Goal: Use online tool/utility: Utilize a website feature to perform a specific function

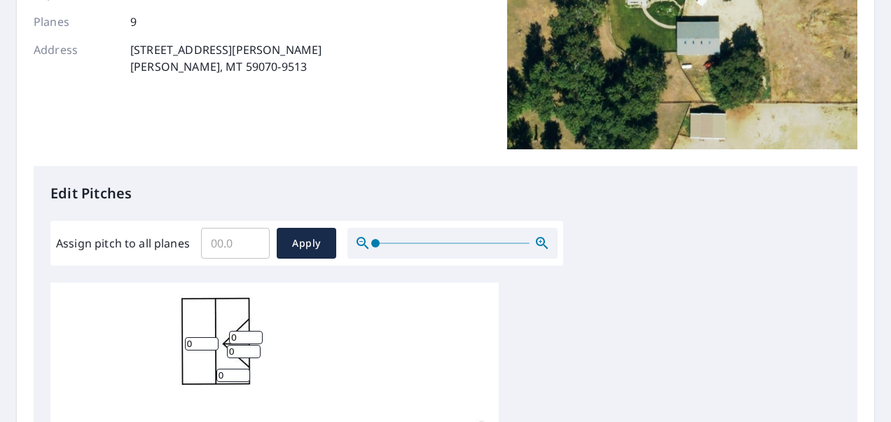
scroll to position [14, 0]
drag, startPoint x: 196, startPoint y: 331, endPoint x: 149, endPoint y: 332, distance: 47.7
type input "4"
drag, startPoint x: 242, startPoint y: 333, endPoint x: 212, endPoint y: 337, distance: 30.4
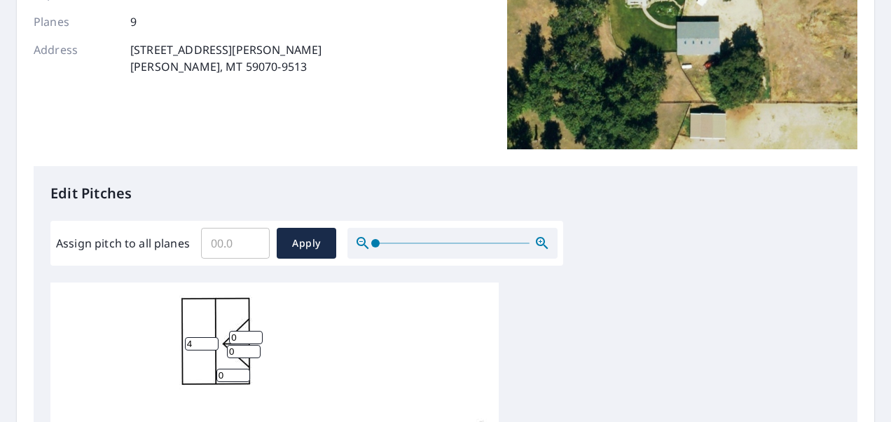
type input "4"
drag, startPoint x: 240, startPoint y: 338, endPoint x: 193, endPoint y: 339, distance: 47.6
type input "4"
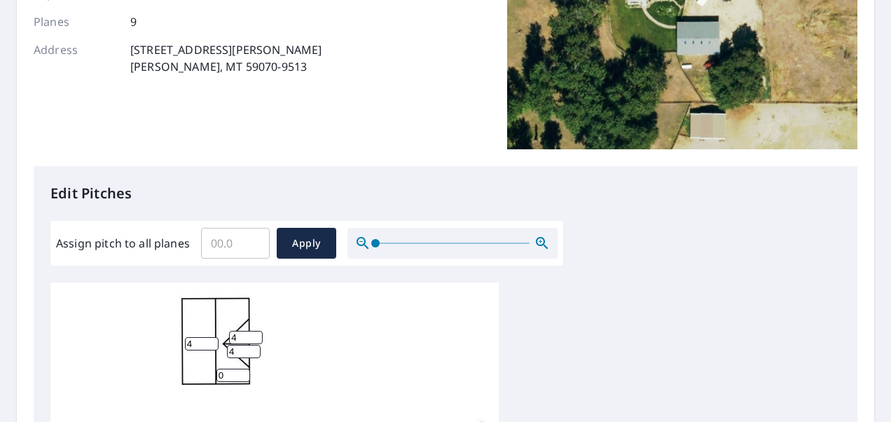
drag, startPoint x: 233, startPoint y: 366, endPoint x: 218, endPoint y: 366, distance: 14.7
click at [218, 368] on input "0" at bounding box center [233, 374] width 34 height 13
type input "4"
click at [228, 238] on input "Assign pitch to all planes" at bounding box center [235, 242] width 69 height 39
type input "4"
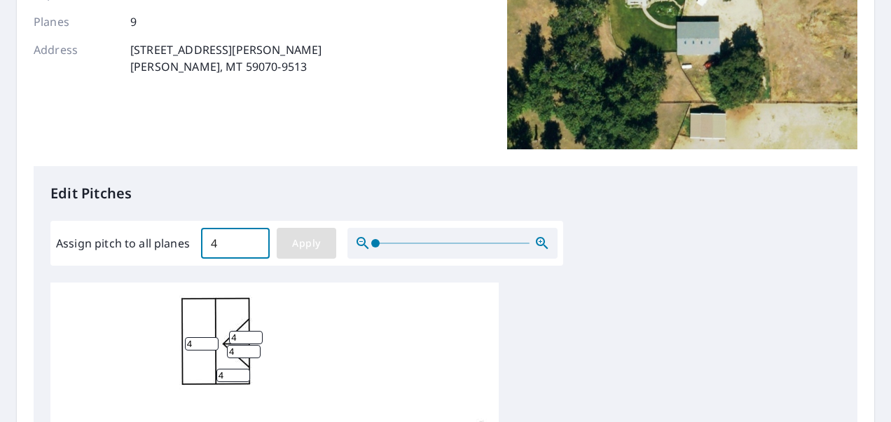
click at [289, 244] on span "Apply" at bounding box center [306, 244] width 37 height 18
type input "4"
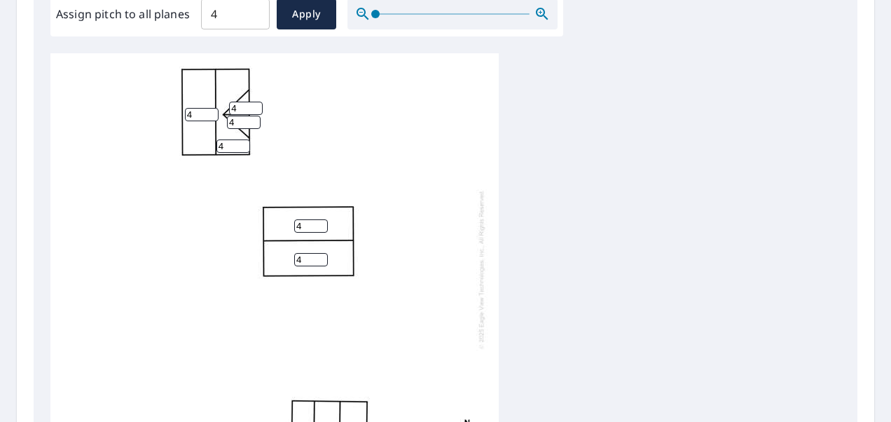
scroll to position [490, 0]
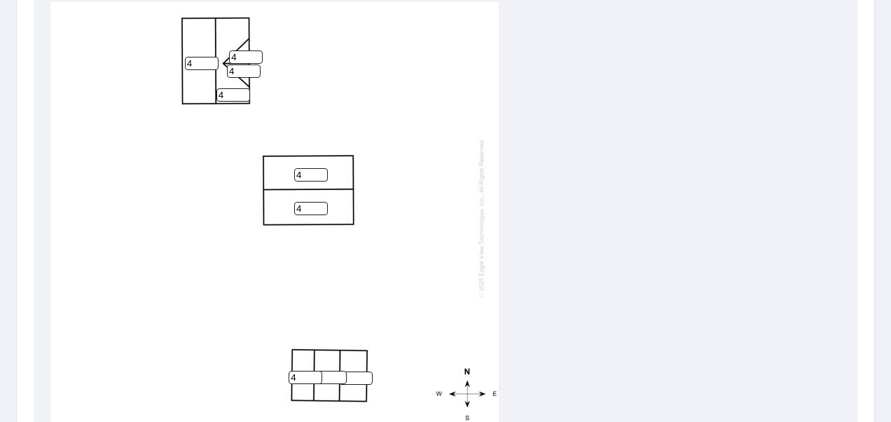
drag, startPoint x: 307, startPoint y: 360, endPoint x: 242, endPoint y: 357, distance: 64.5
click at [242, 357] on div "4 4 4 4 4 4 4 4 4" at bounding box center [274, 218] width 448 height 440
click at [402, 246] on div "4 4 4 4 4 4 4 4 4" at bounding box center [274, 218] width 448 height 440
drag, startPoint x: 301, startPoint y: 366, endPoint x: 248, endPoint y: 368, distance: 52.6
click at [248, 367] on div "4 4 4 4 4 4 4 4 4" at bounding box center [274, 218] width 448 height 440
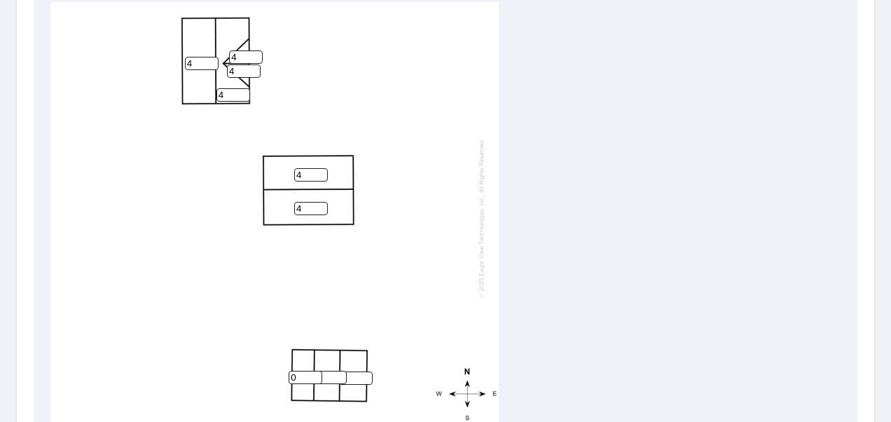
type input "0"
click at [328, 371] on input "4" at bounding box center [330, 377] width 34 height 13
type input "40"
click at [347, 359] on div "4 4 4 4 4 40 0 4 4" at bounding box center [274, 218] width 448 height 440
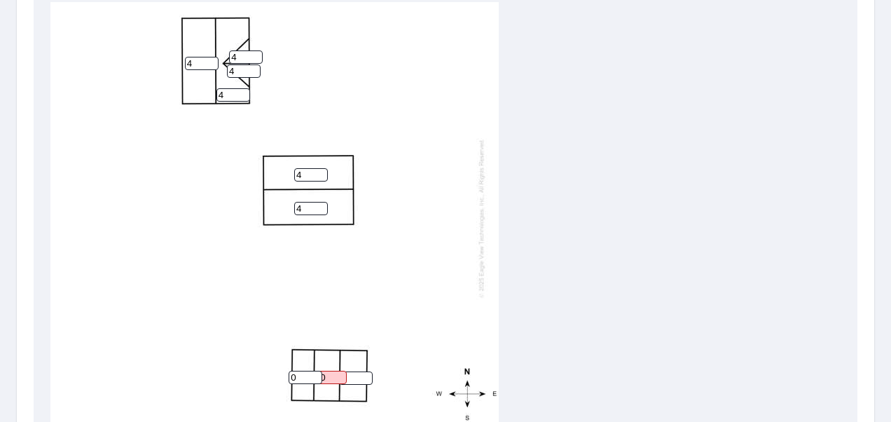
click at [355, 371] on input "4" at bounding box center [356, 377] width 34 height 13
type input "40"
click at [369, 290] on div "4 4 4 4 40 40 0 4 4" at bounding box center [274, 218] width 448 height 440
drag, startPoint x: 352, startPoint y: 366, endPoint x: 309, endPoint y: 365, distance: 42.7
click at [305, 363] on div "4 4 4 4 40 40 0 4 4" at bounding box center [274, 218] width 448 height 440
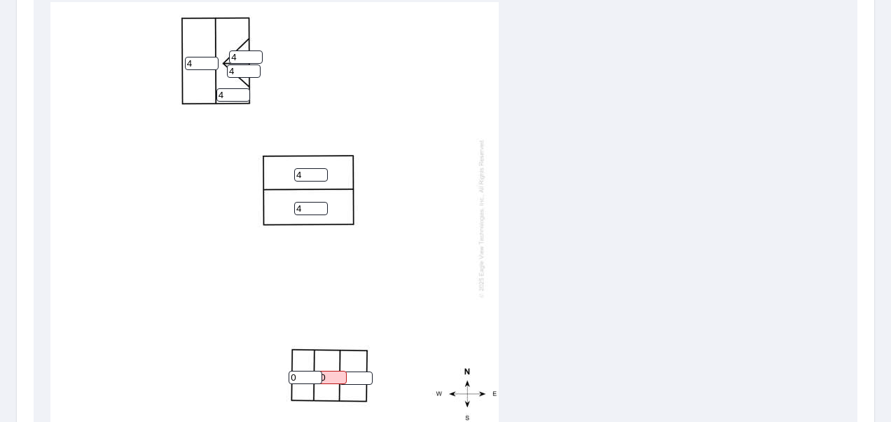
drag, startPoint x: 331, startPoint y: 366, endPoint x: 282, endPoint y: 368, distance: 48.4
click at [283, 368] on div "4 4 4 4 40 0 4 4" at bounding box center [274, 218] width 448 height 440
click at [370, 282] on div "4 4 4 4 0 4 4" at bounding box center [274, 218] width 448 height 440
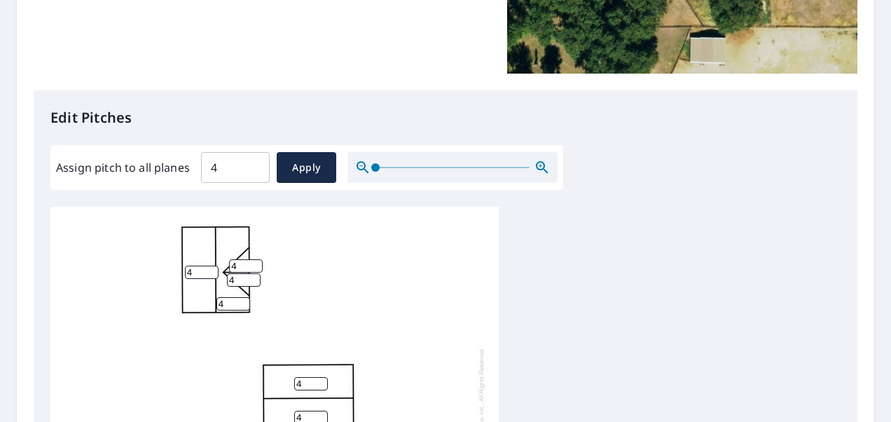
scroll to position [280, 0]
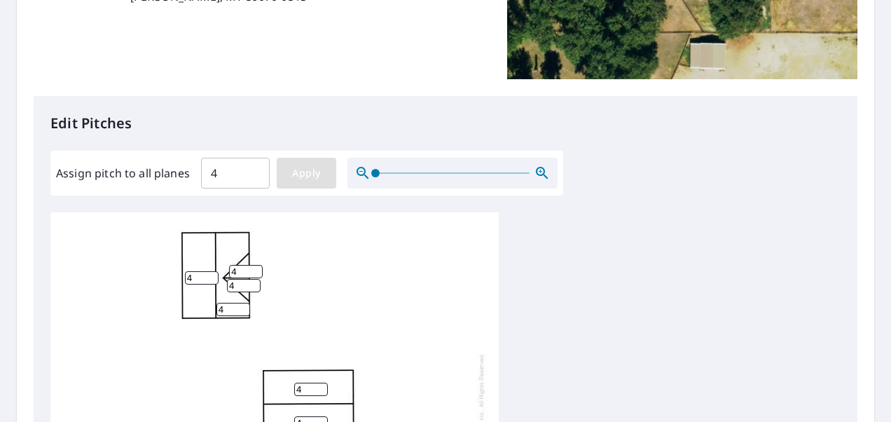
click at [305, 173] on span "Apply" at bounding box center [306, 174] width 37 height 18
type input "4"
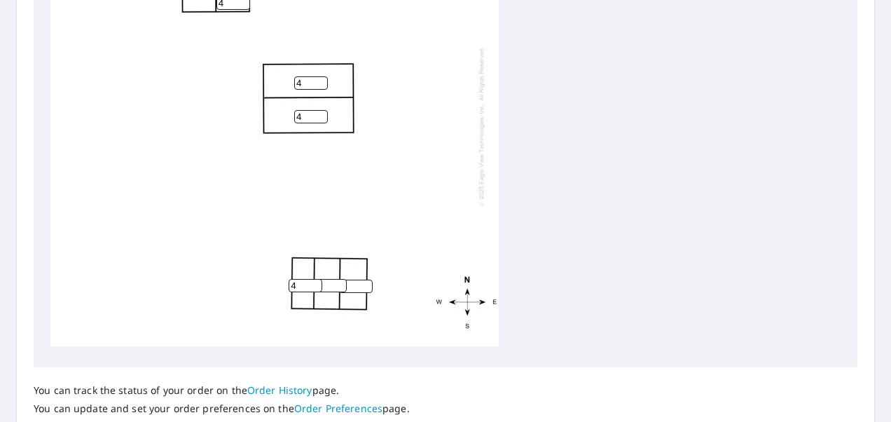
scroll to position [686, 0]
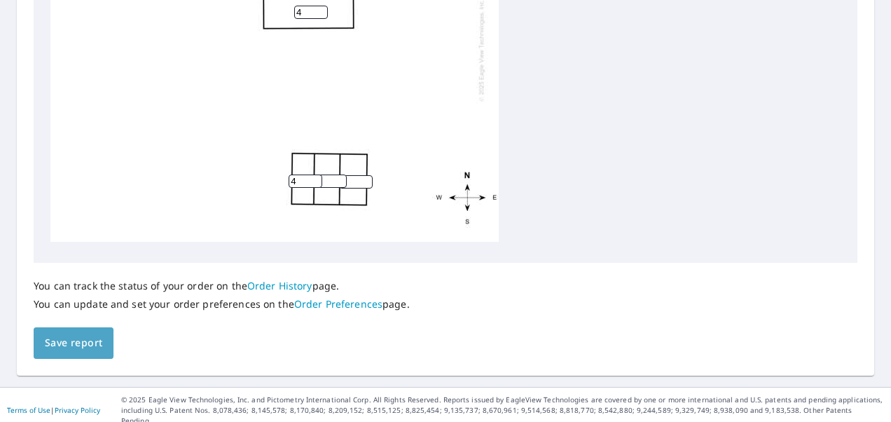
click at [55, 351] on span "Save report" at bounding box center [73, 343] width 57 height 18
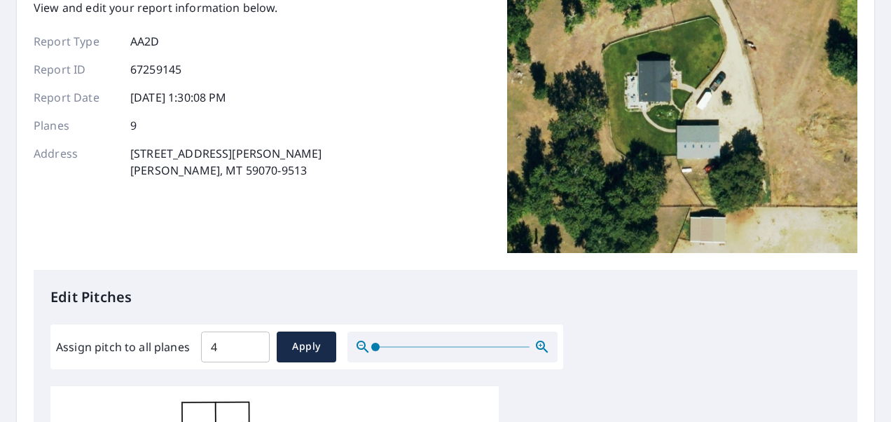
scroll to position [0, 0]
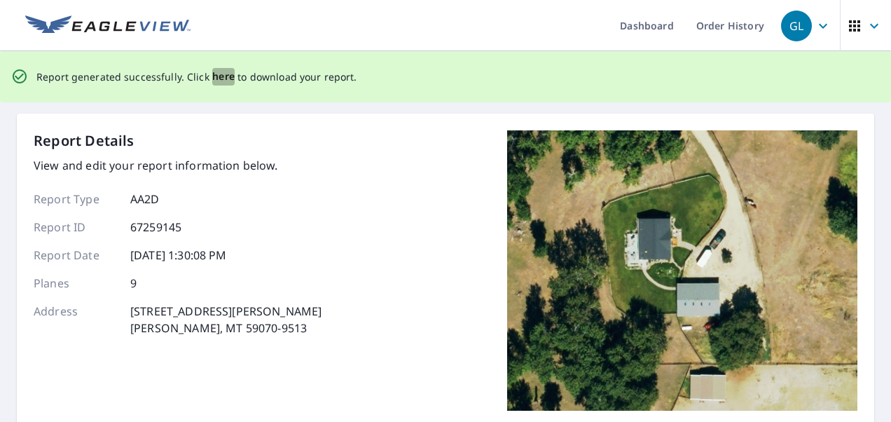
click at [217, 84] on span "here" at bounding box center [223, 77] width 23 height 18
